Goal: Task Accomplishment & Management: Complete application form

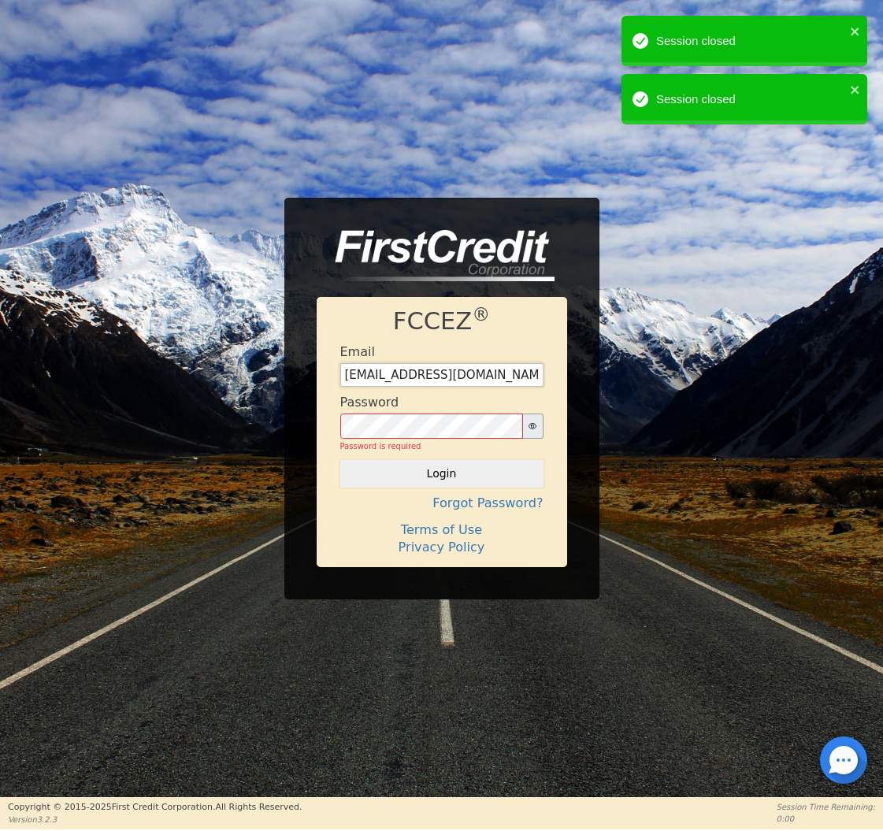
type input "[EMAIL_ADDRESS][DOMAIN_NAME]"
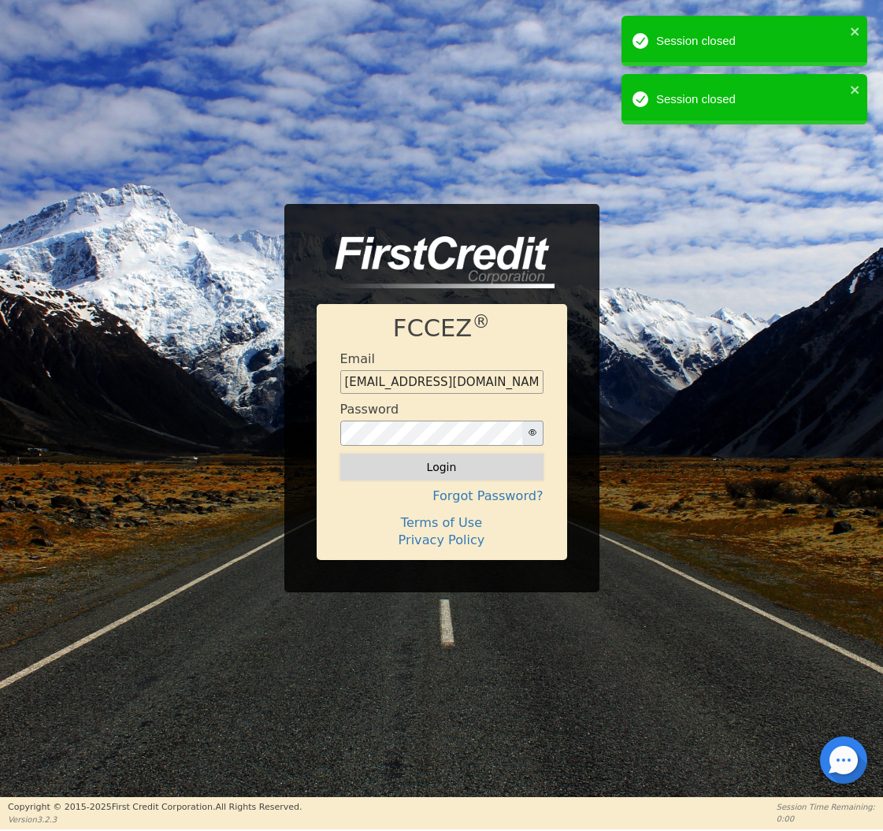
click at [420, 470] on button "Login" at bounding box center [441, 466] width 203 height 27
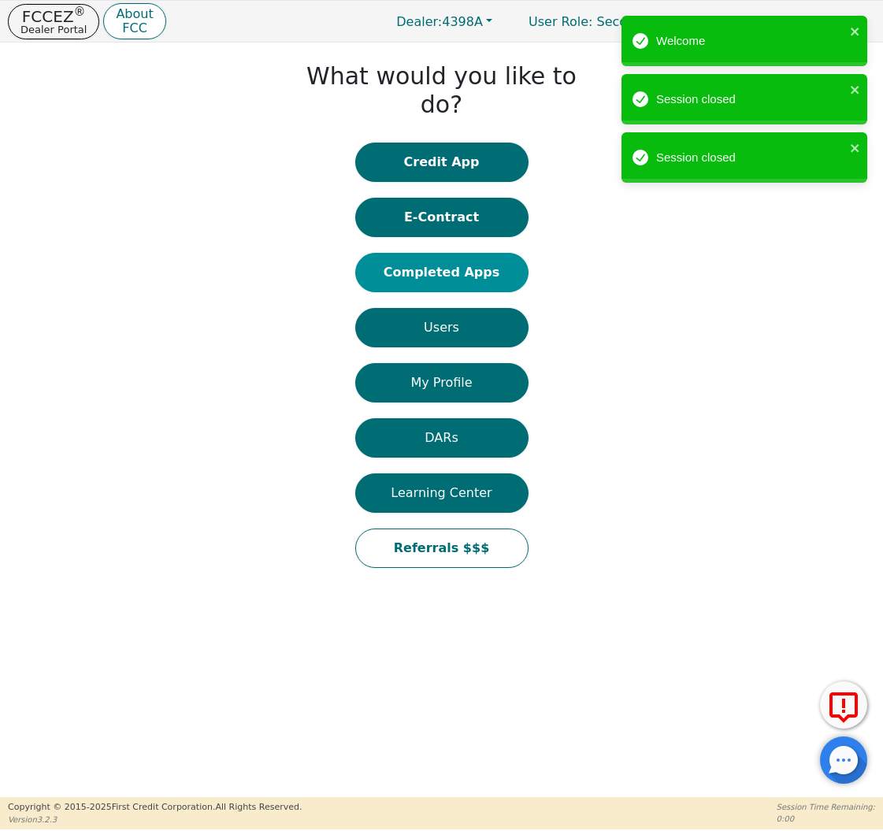
click at [452, 253] on button "Completed Apps" at bounding box center [441, 272] width 173 height 39
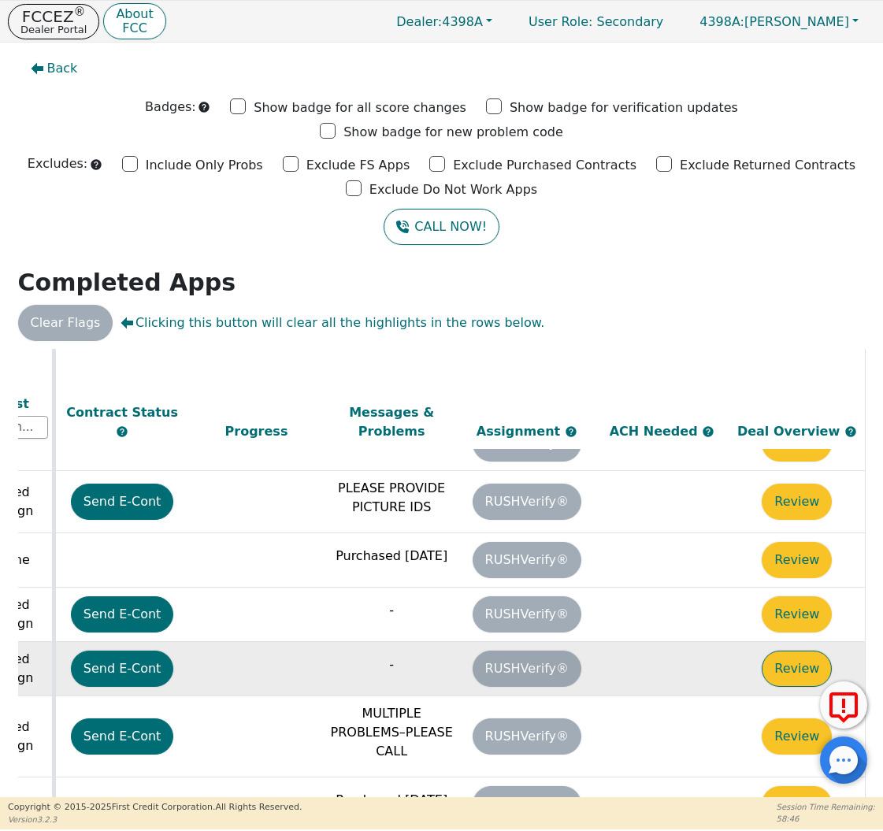
scroll to position [422, 879]
click at [794, 650] on button "Review" at bounding box center [796, 668] width 70 height 36
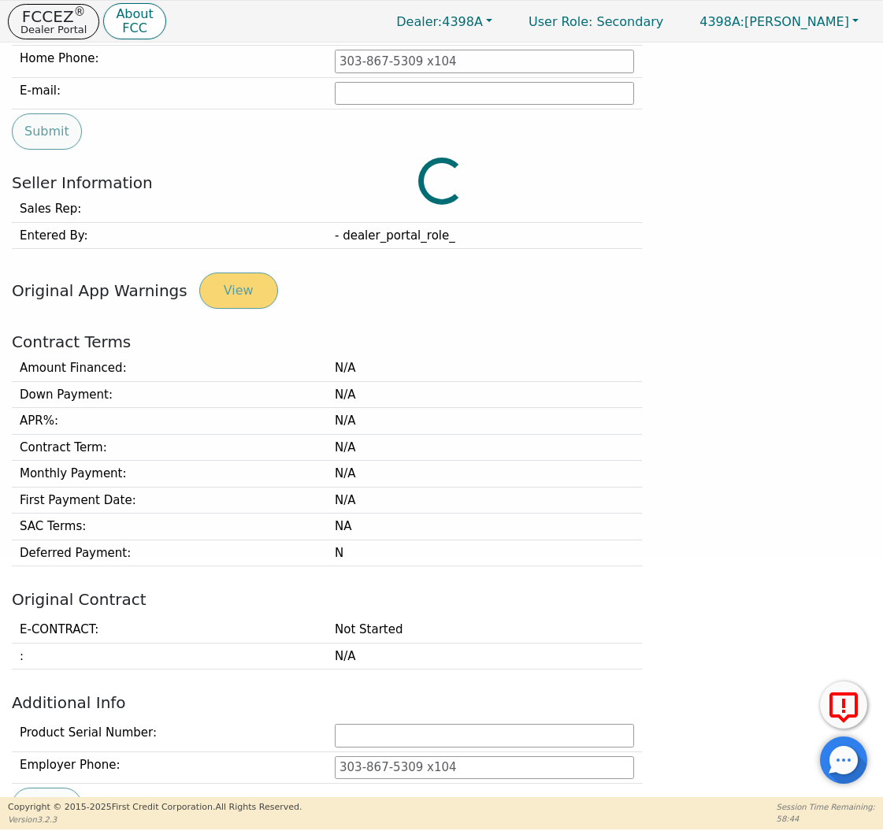
scroll to position [241, 0]
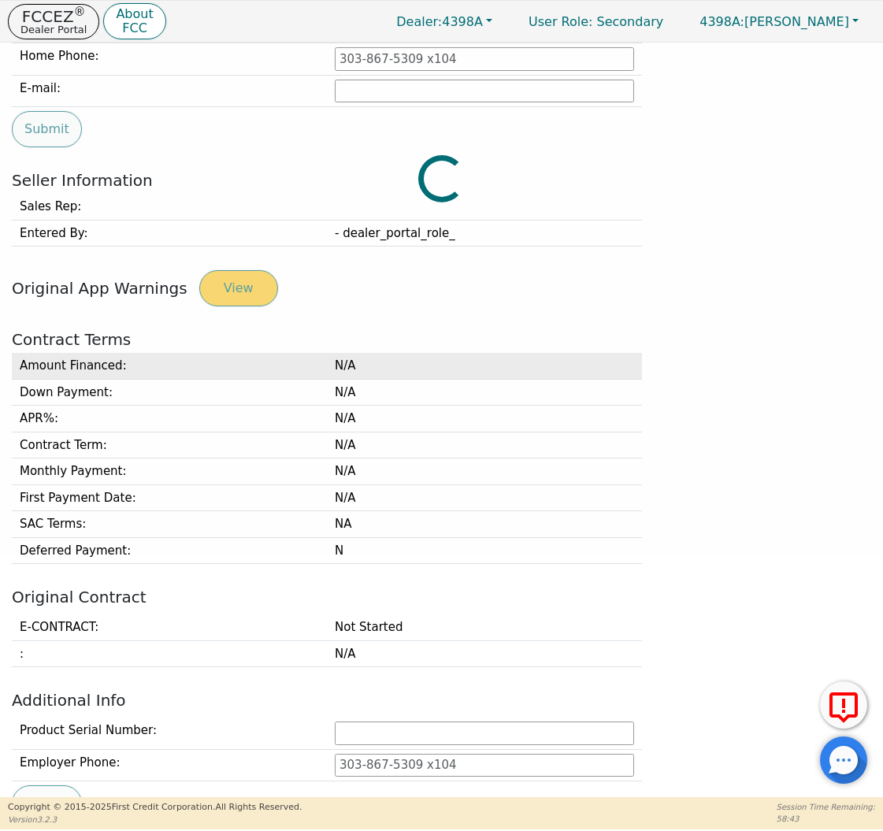
type input "[PHONE_NUMBER]"
type input "[PERSON_NAME][EMAIL_ADDRESS][PERSON_NAME][DOMAIN_NAME]"
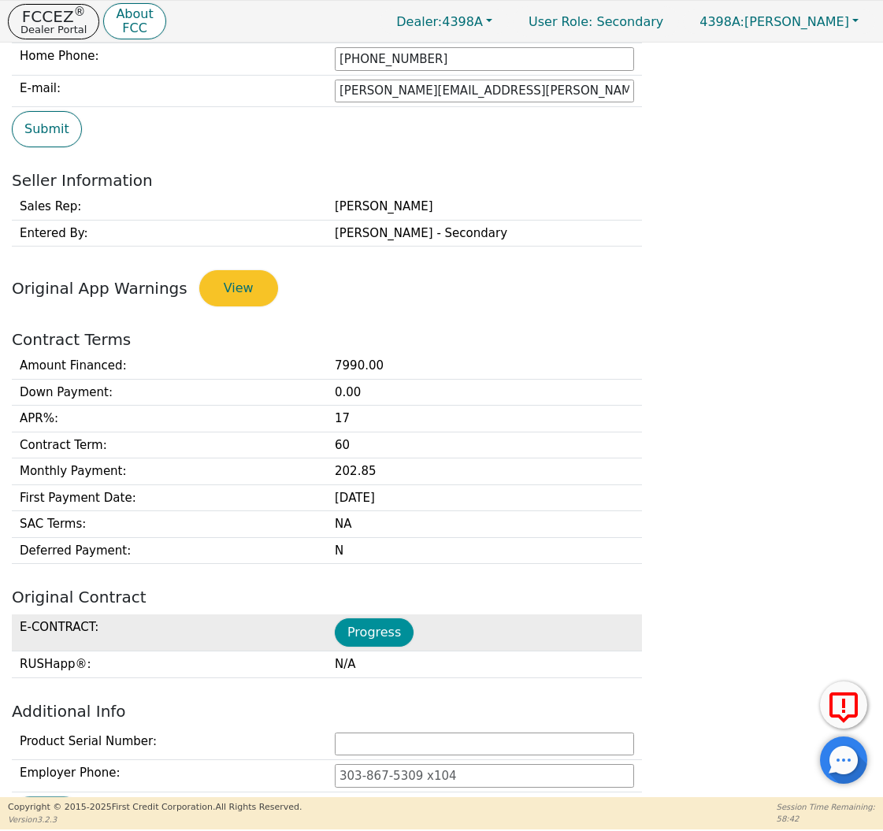
click at [376, 618] on button "Progress" at bounding box center [374, 632] width 79 height 28
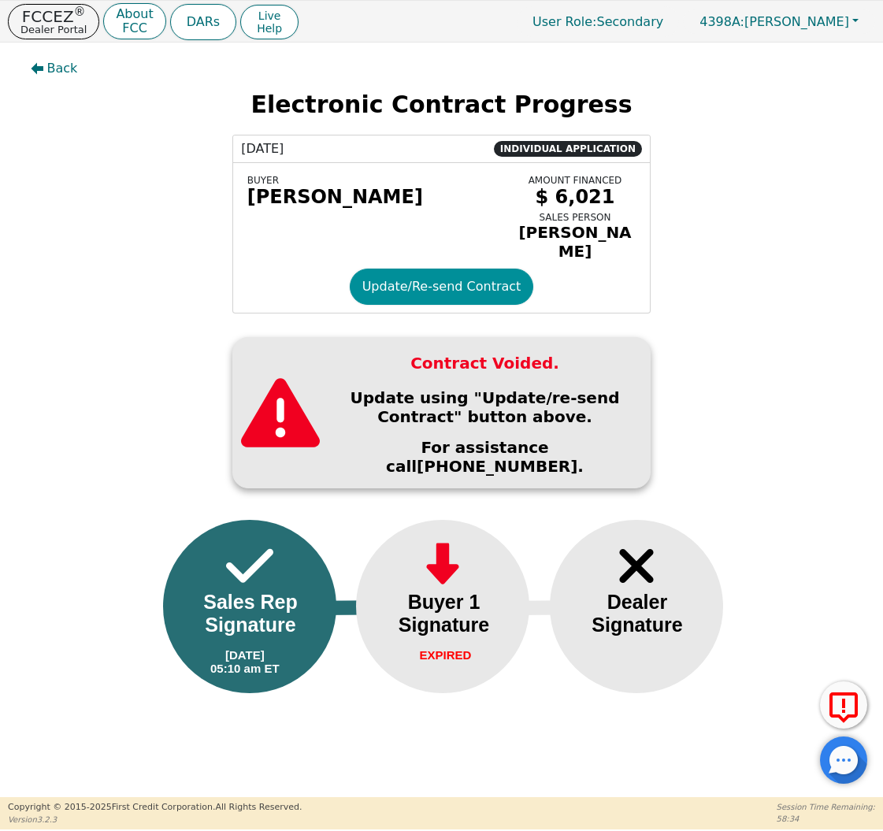
click at [418, 276] on button "Update/Re-send Contract" at bounding box center [442, 286] width 184 height 36
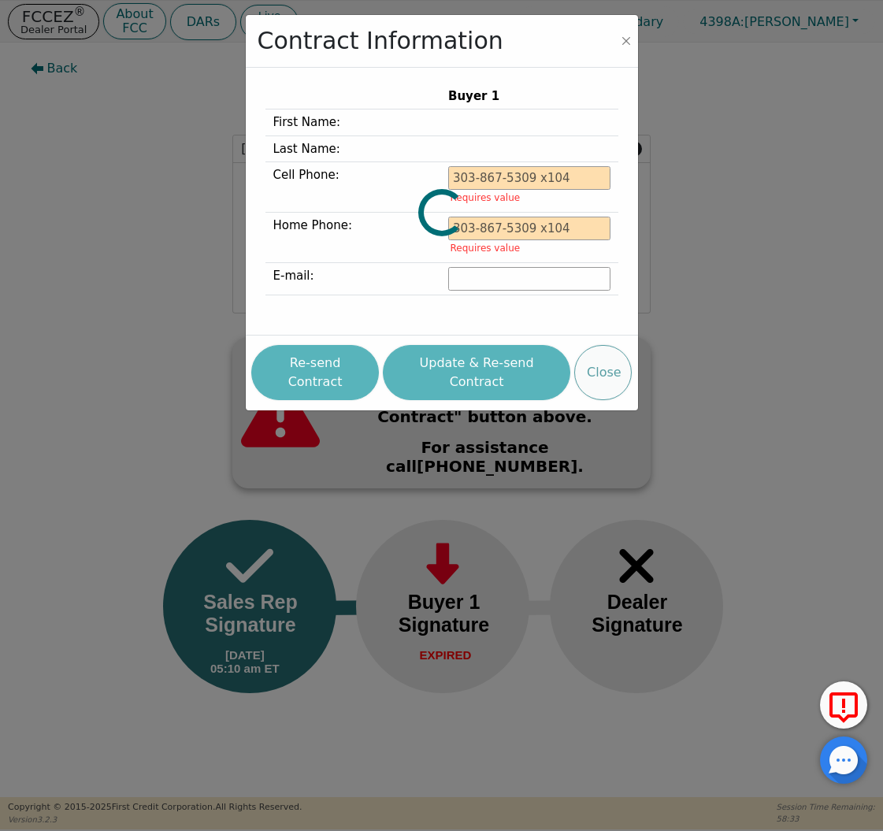
type input "[PHONE_NUMBER]"
type input "[PERSON_NAME][EMAIL_ADDRESS][PERSON_NAME][DOMAIN_NAME]"
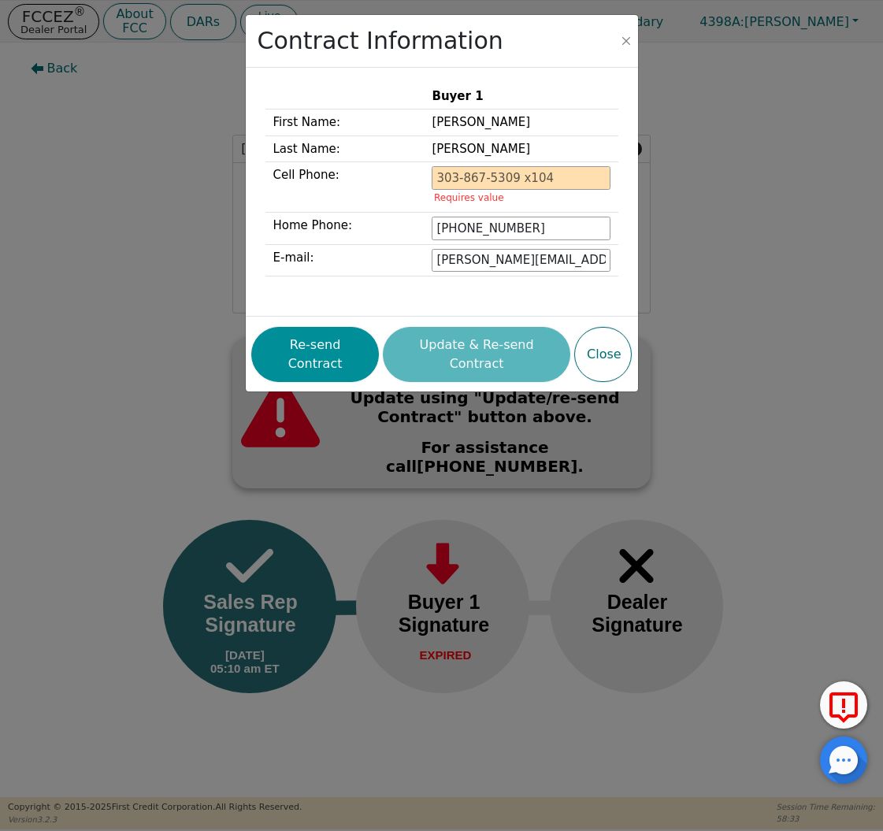
click at [340, 345] on button "Re-send Contract" at bounding box center [315, 354] width 128 height 55
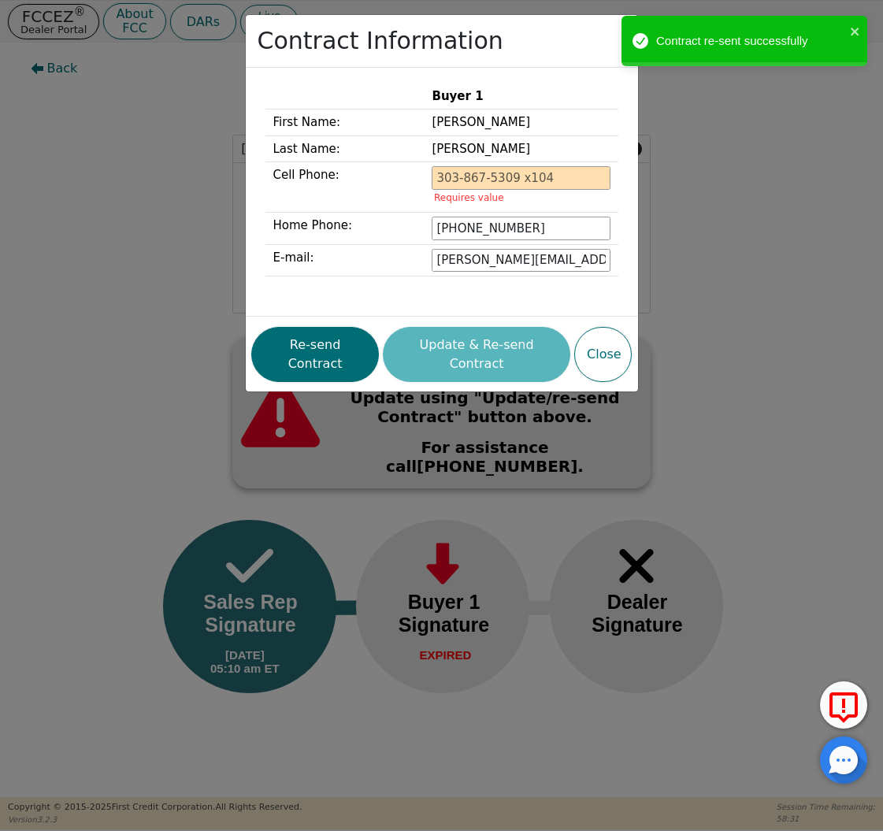
click at [184, 190] on div "Contract Information Buyer 1 First Name: [PERSON_NAME] Last Name: [PERSON_NAME]…" at bounding box center [441, 415] width 883 height 831
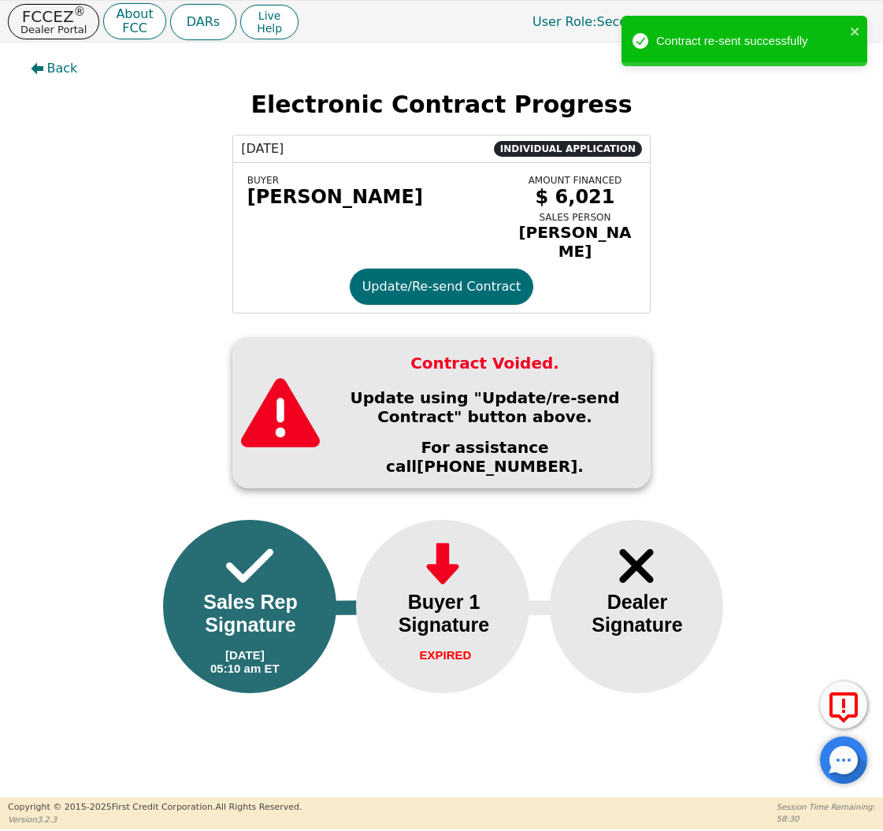
click at [93, 32] on link "FCCEZ ® Dealer Portal" at bounding box center [53, 21] width 91 height 35
click at [83, 17] on button "FCCEZ ® Dealer Portal" at bounding box center [53, 21] width 91 height 35
